Goal: Information Seeking & Learning: Learn about a topic

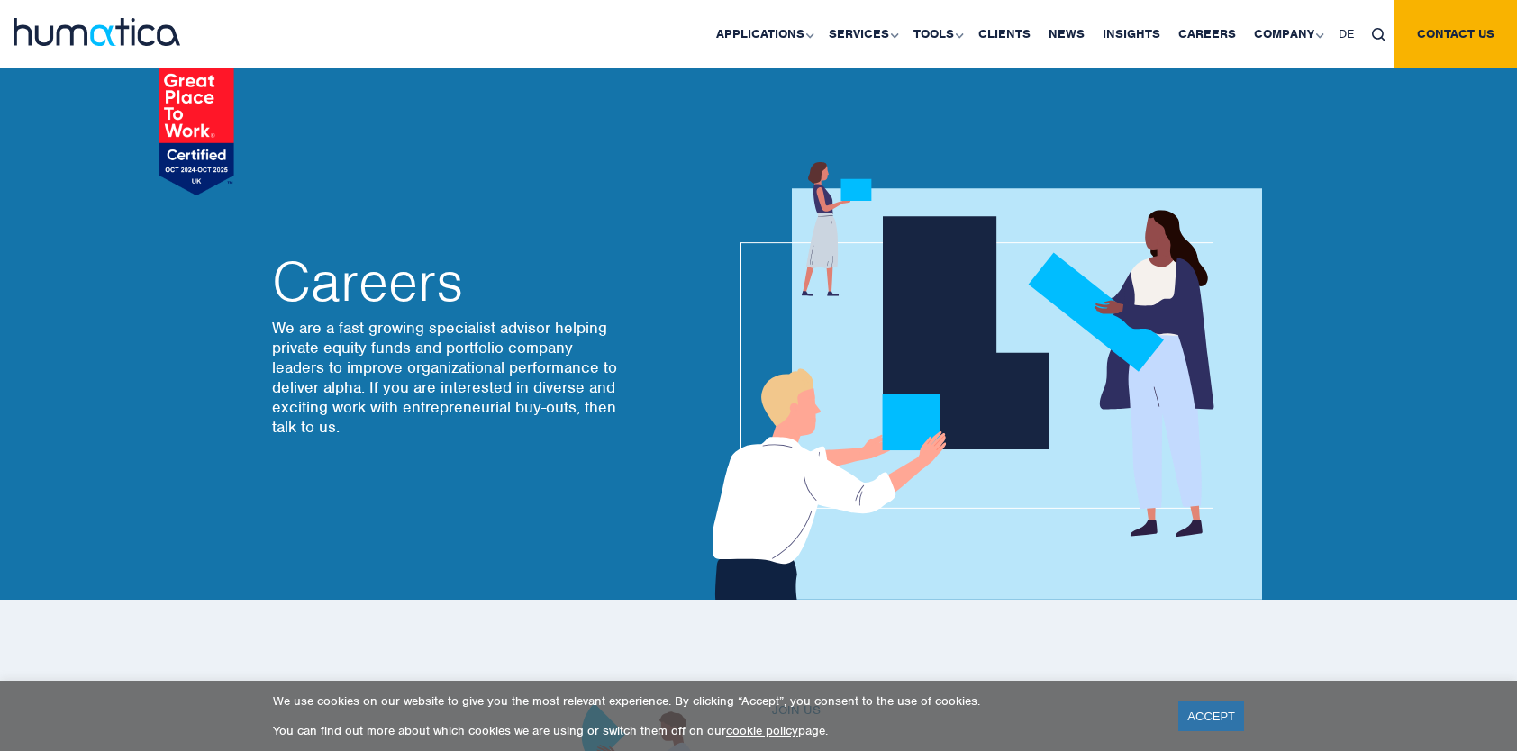
scroll to position [540, 0]
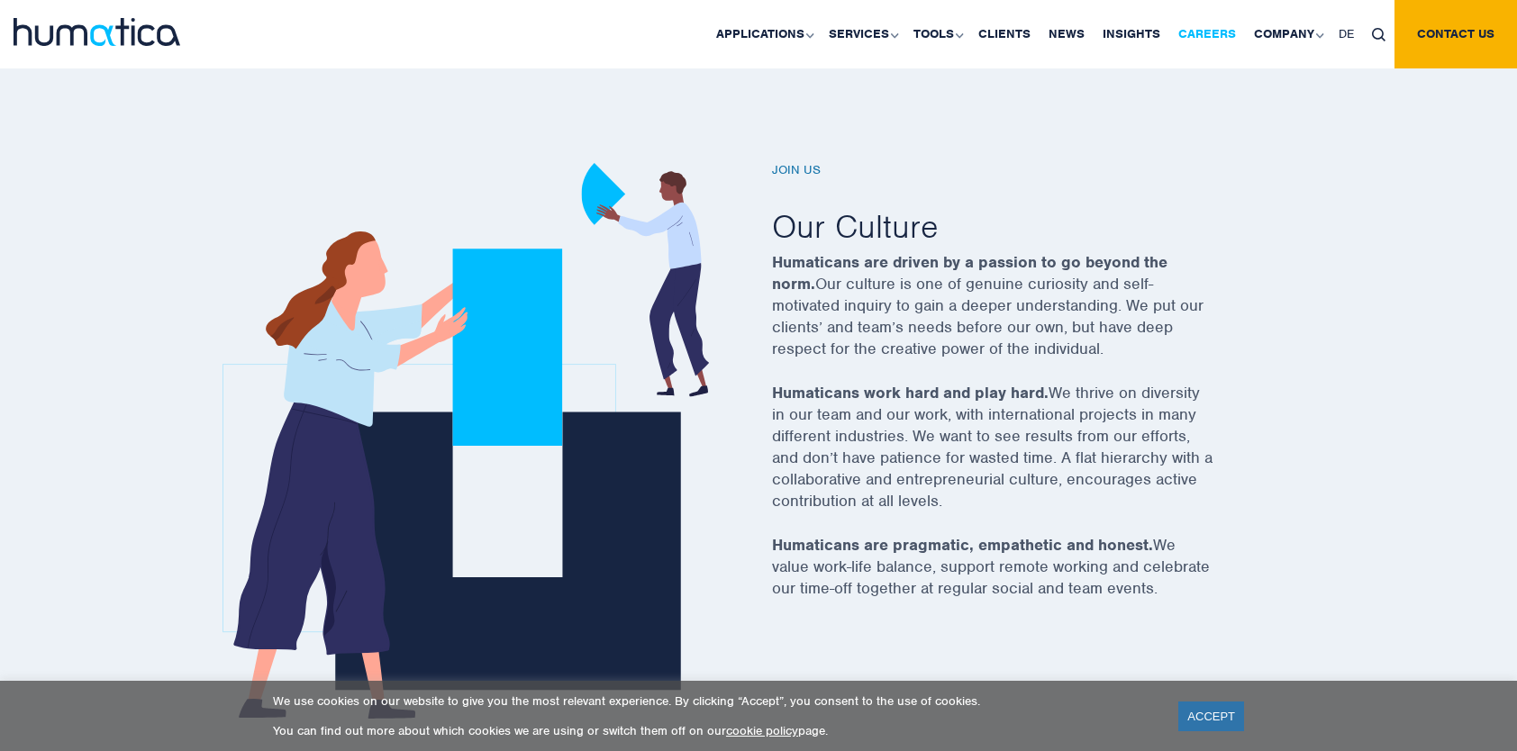
click at [1219, 32] on link "Careers" at bounding box center [1207, 34] width 76 height 68
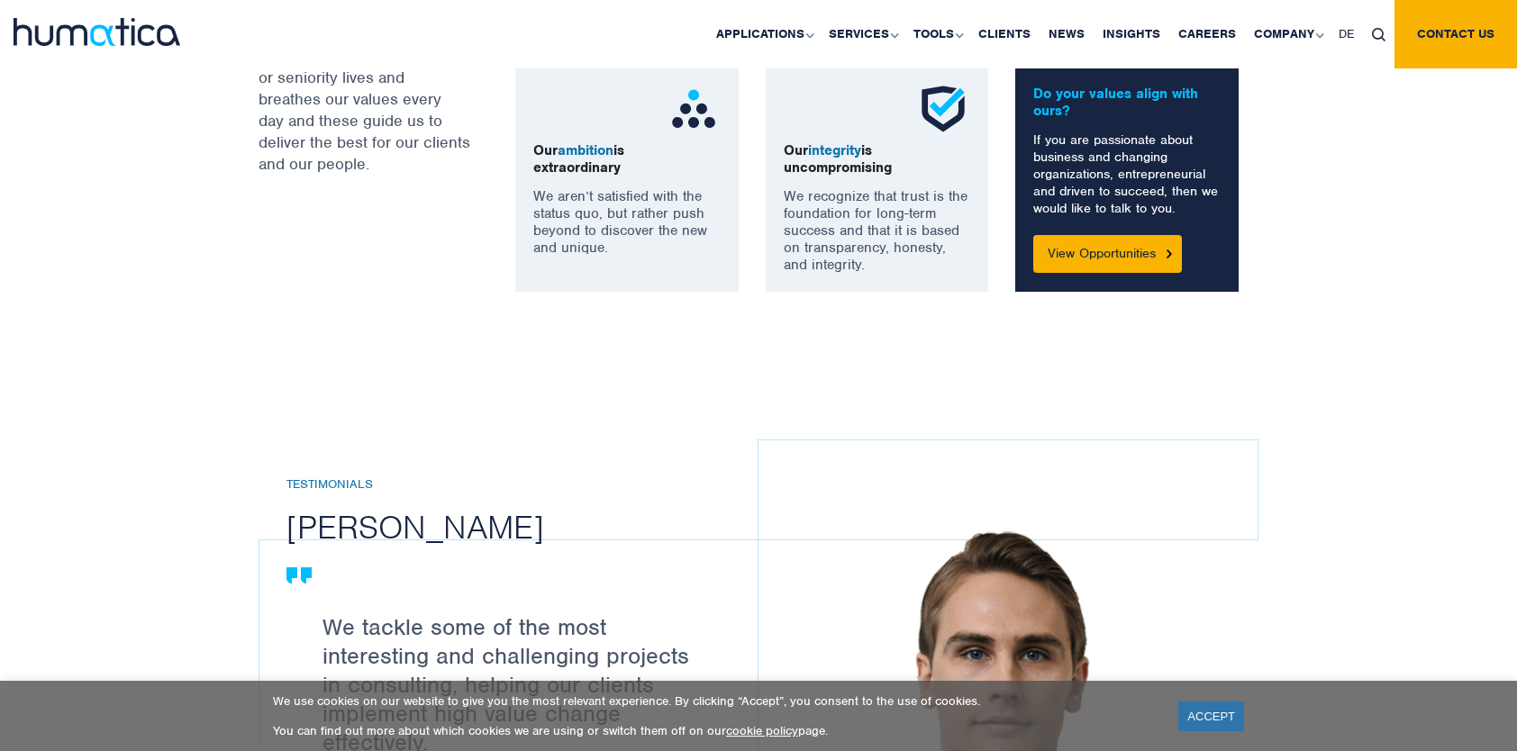
scroll to position [1549, 0]
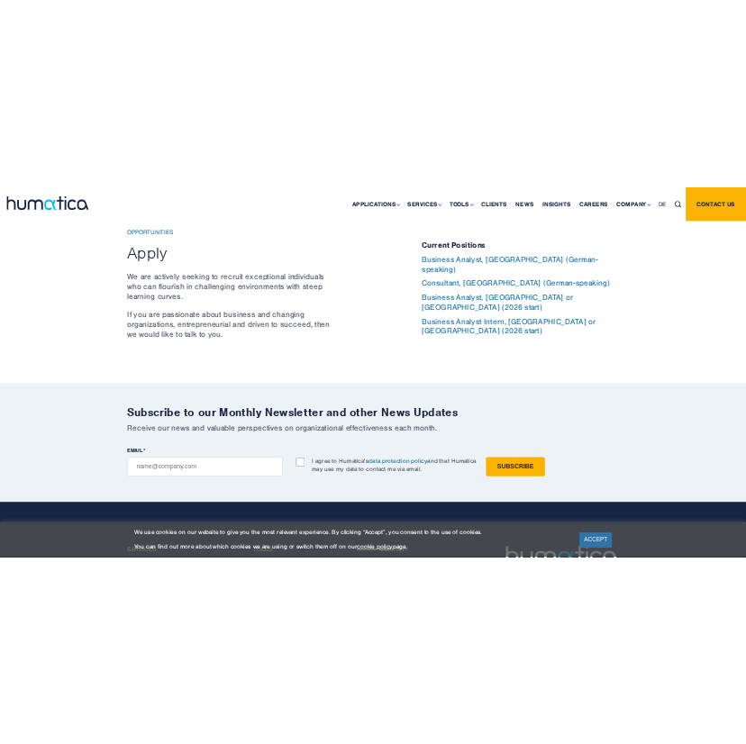
scroll to position [5998, 0]
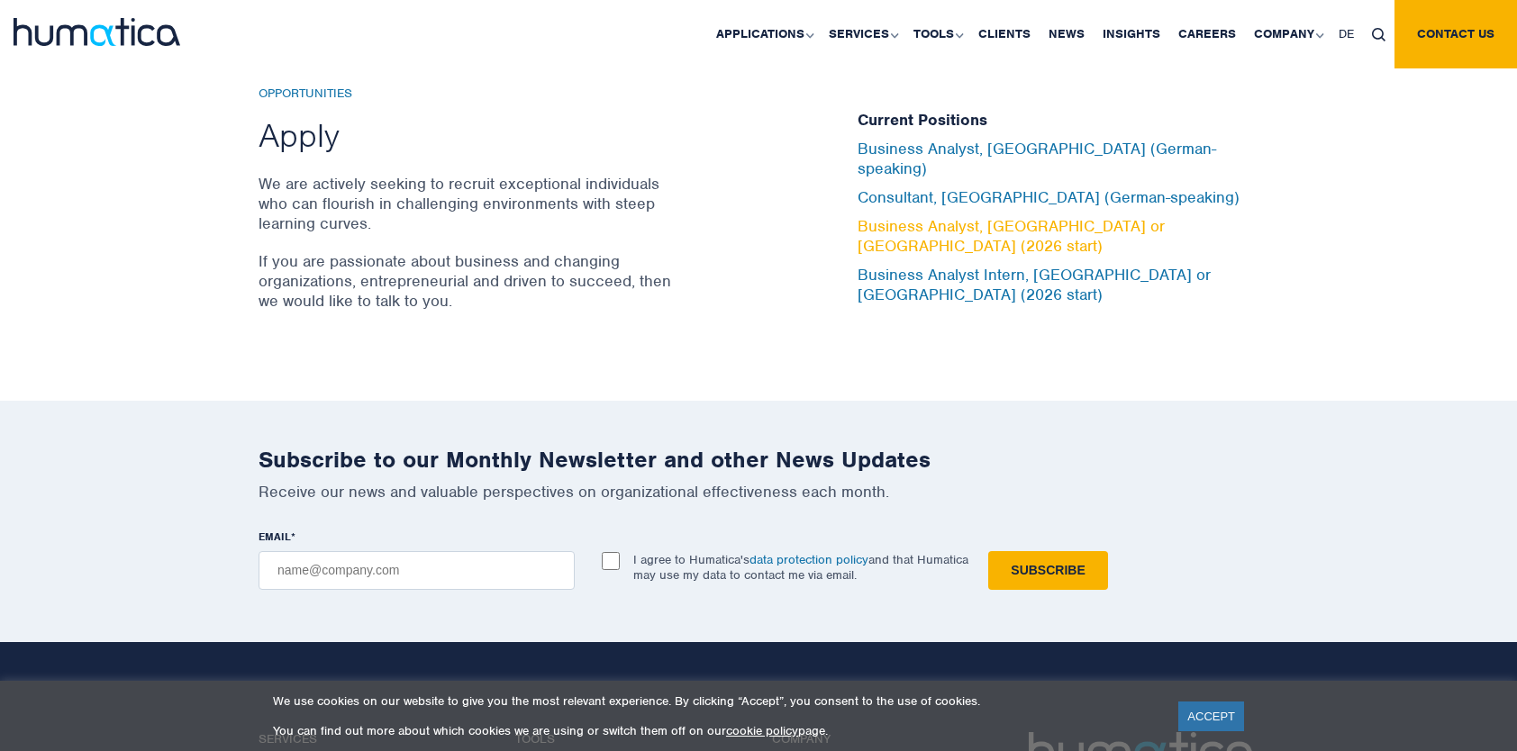
click at [923, 216] on link "Business Analyst, London or Munich (2026 start)" at bounding box center [1010, 236] width 307 height 40
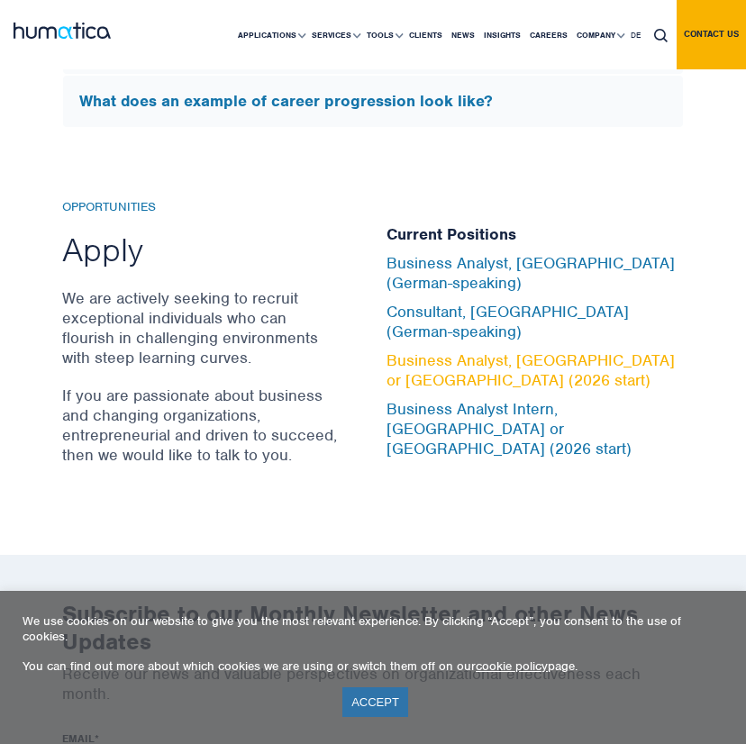
scroll to position [6035, 0]
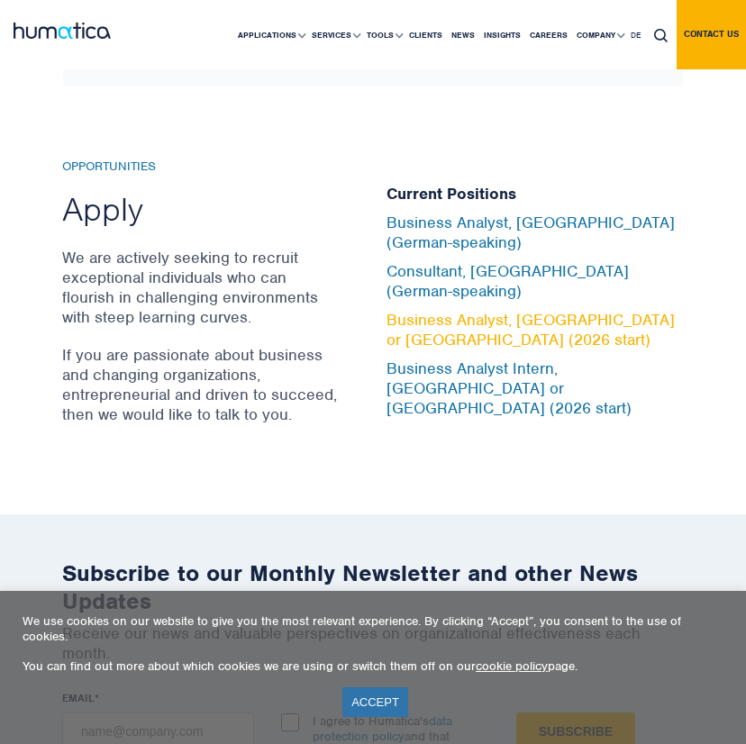
click at [470, 315] on link "Business Analyst, London or Munich (2026 start)" at bounding box center [530, 330] width 288 height 40
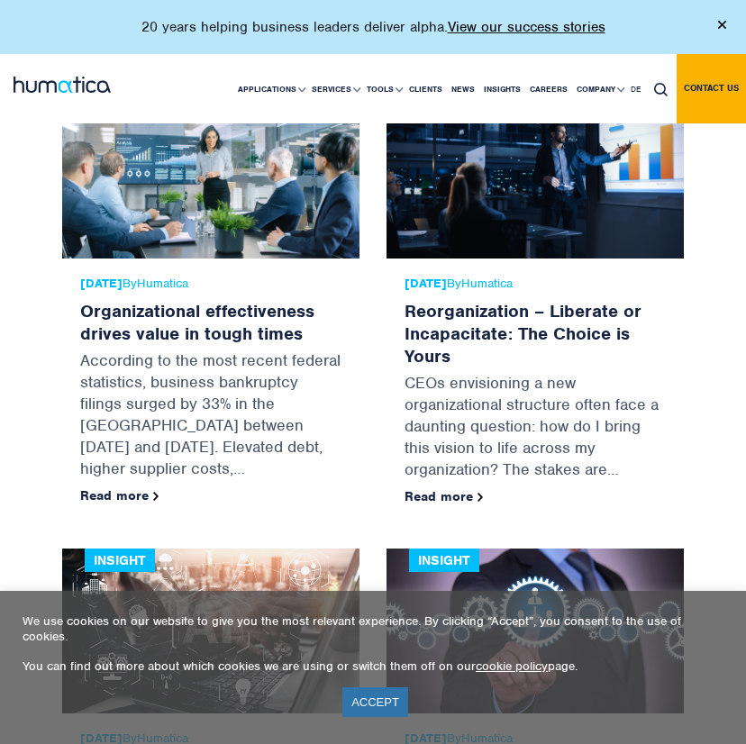
scroll to position [3639, 0]
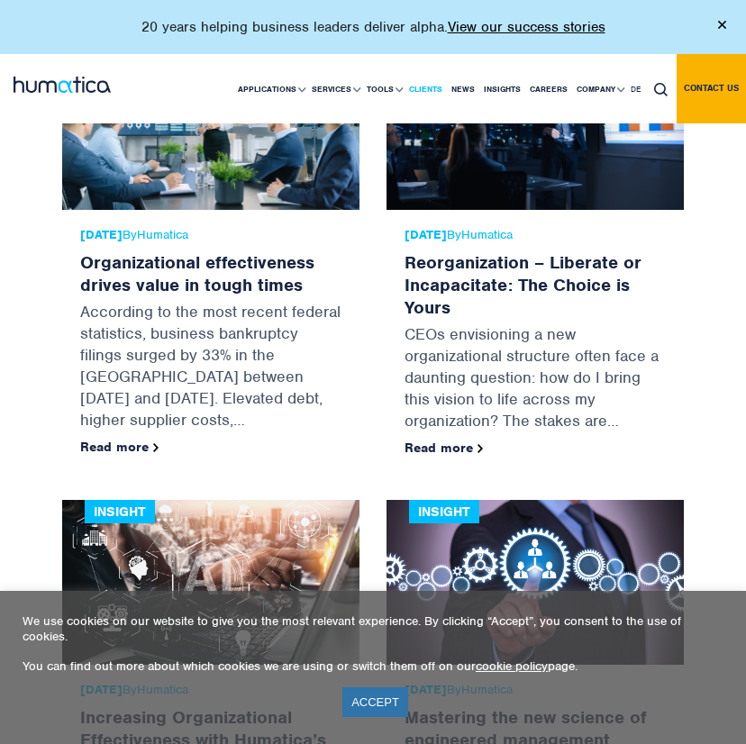
click at [424, 80] on link "Clients" at bounding box center [425, 89] width 42 height 68
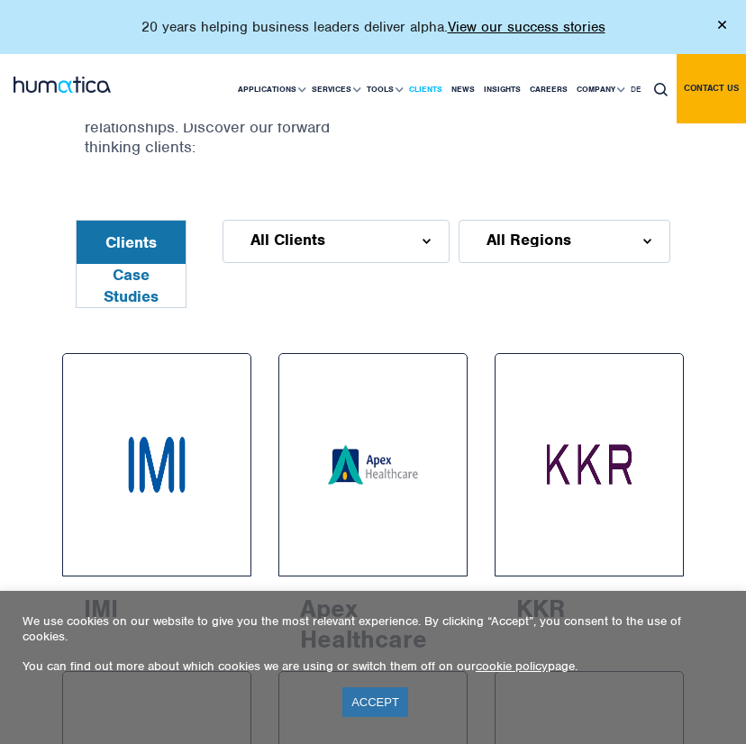
scroll to position [1225, 0]
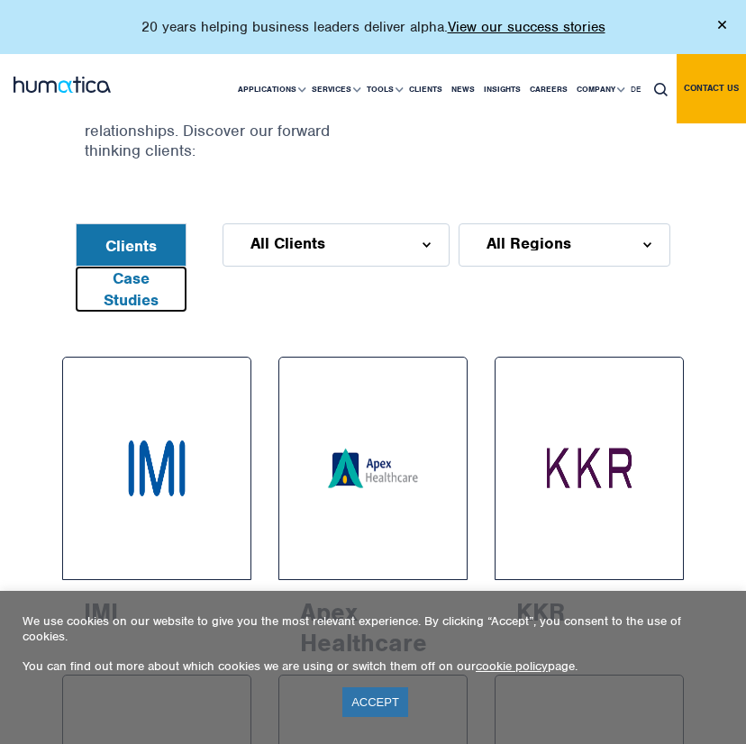
click at [168, 267] on button "Case Studies" at bounding box center [131, 288] width 109 height 43
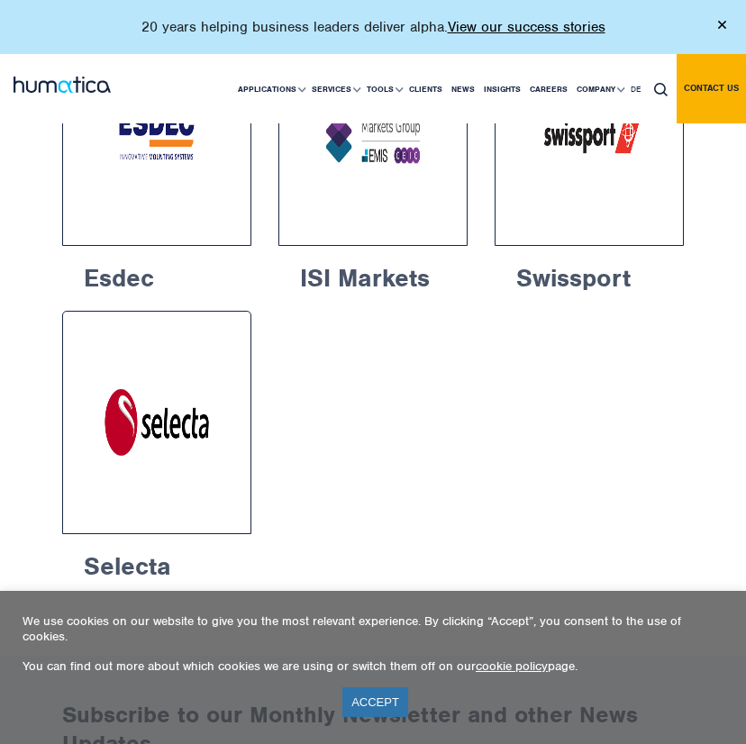
scroll to position [1560, 0]
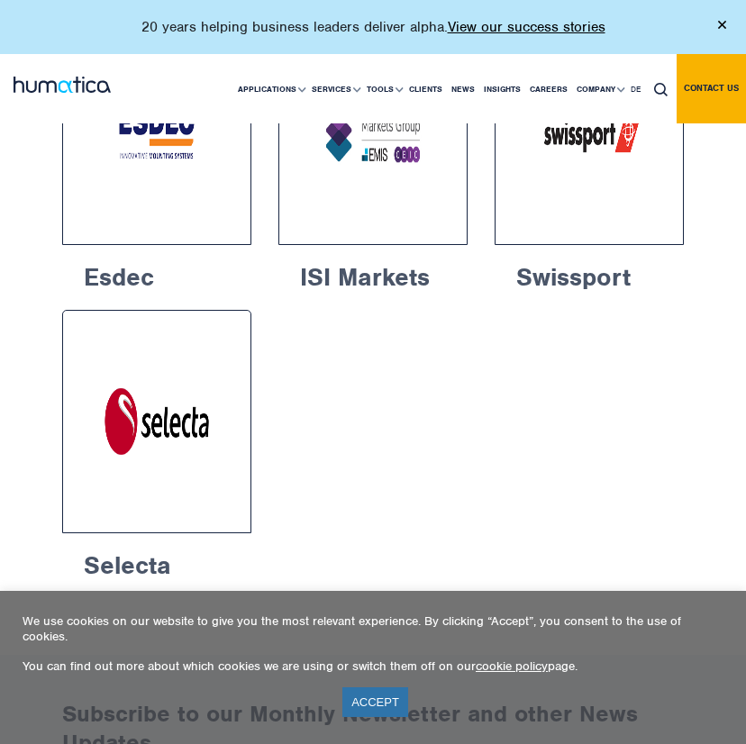
click at [556, 394] on div "Selecta “ Sales effectiveness is about people and behaviour. Humatica helped im…" at bounding box center [373, 454] width 648 height 288
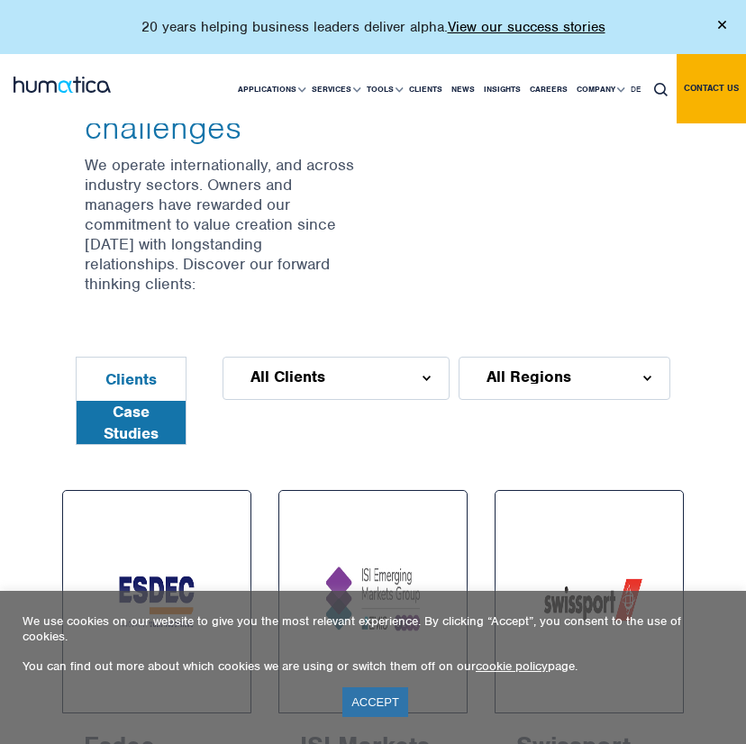
scroll to position [1056, 0]
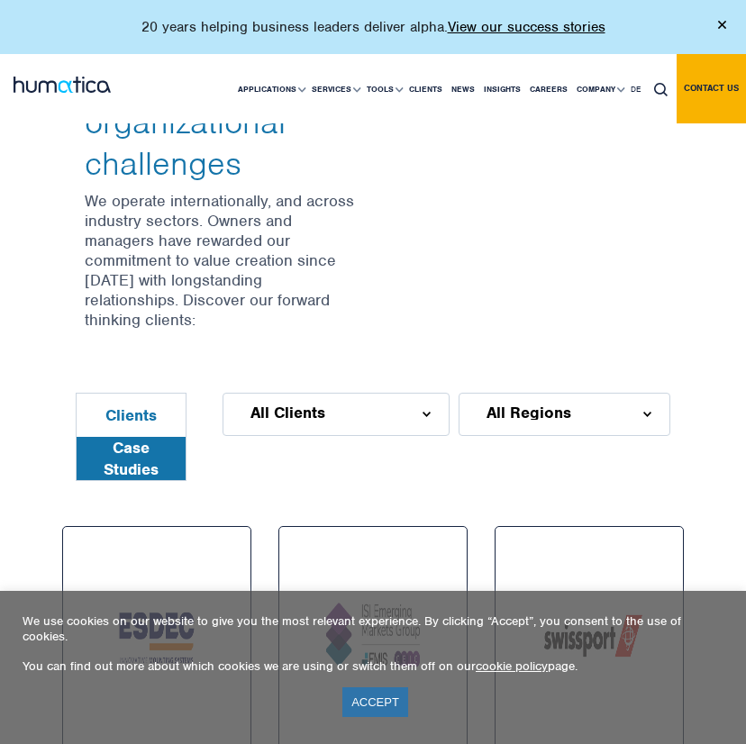
click at [384, 393] on div "All Clients" at bounding box center [335, 414] width 227 height 43
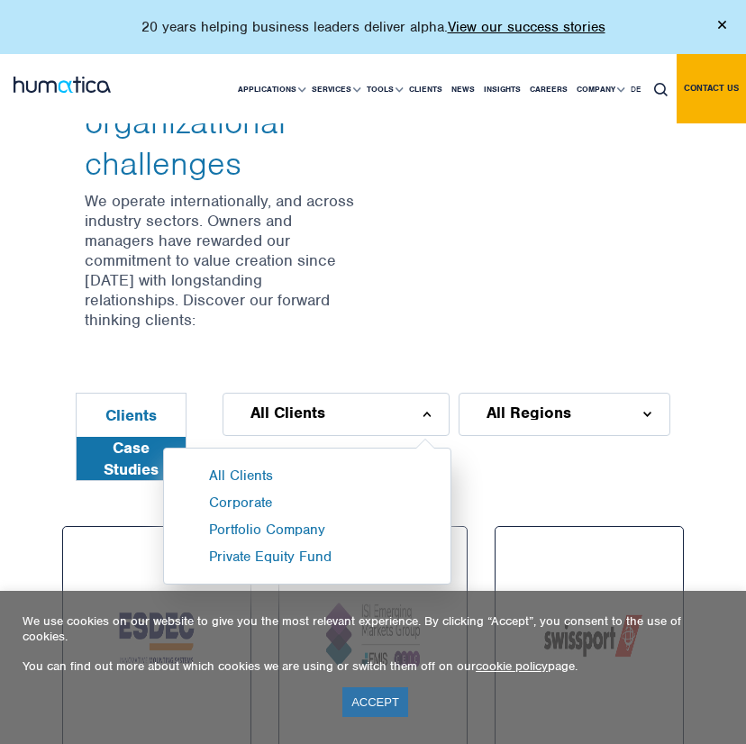
click at [516, 268] on div "Supporting business leaders and private equity sponsors with their most pressin…" at bounding box center [372, 112] width 603 height 433
click at [580, 393] on div "All Regions" at bounding box center [564, 414] width 212 height 43
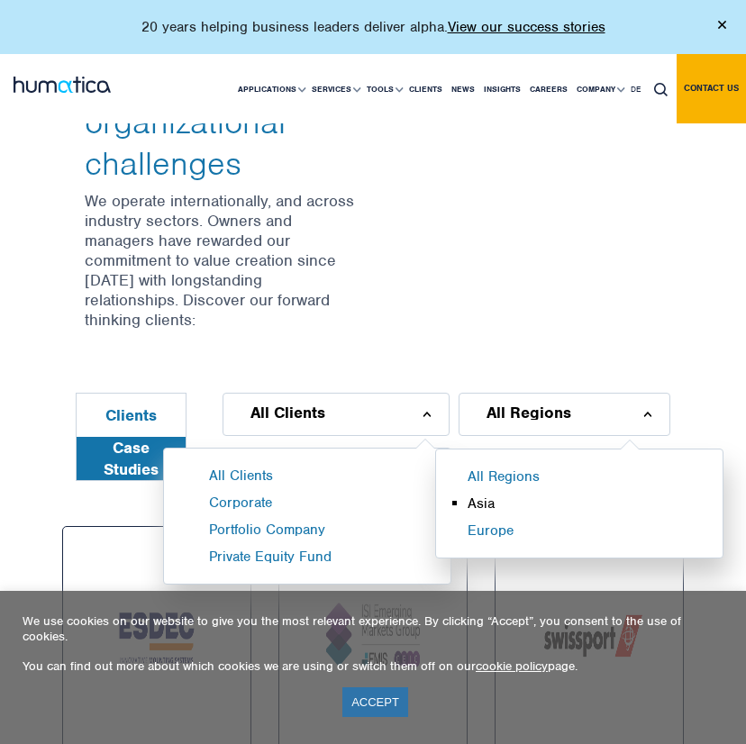
click at [497, 494] on li "Asia" at bounding box center [601, 507] width 268 height 27
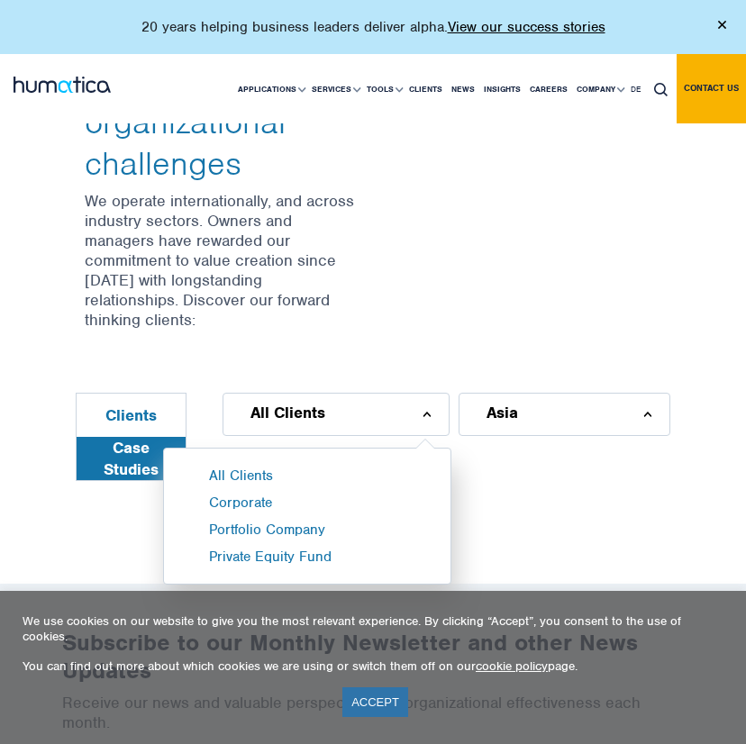
click at [494, 227] on div "Supporting business leaders and private equity sponsors with their most pressin…" at bounding box center [372, 112] width 603 height 433
click at [492, 227] on div "Supporting business leaders and private equity sponsors with their most pressin…" at bounding box center [372, 112] width 603 height 433
drag, startPoint x: 492, startPoint y: 227, endPoint x: 442, endPoint y: 247, distance: 53.4
click at [442, 247] on div "Supporting business leaders and private equity sponsors with their most pressin…" at bounding box center [372, 112] width 603 height 433
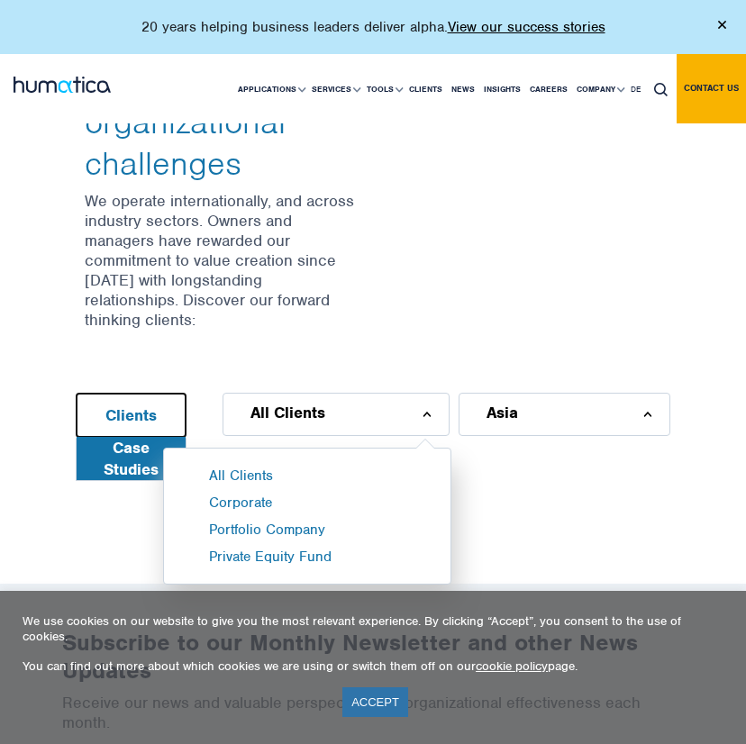
click at [148, 394] on button "Clients" at bounding box center [131, 415] width 109 height 43
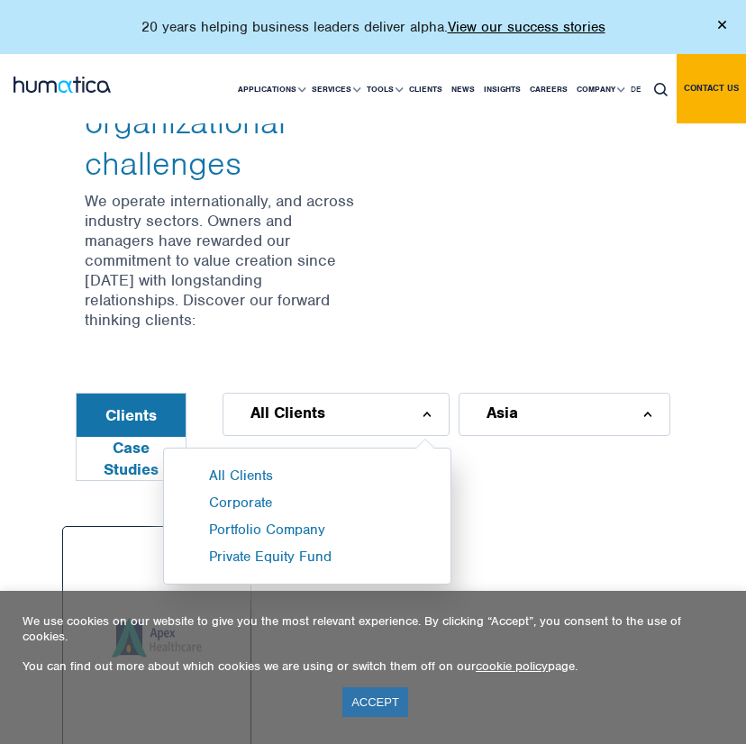
click at [352, 312] on div "Supporting business leaders and private equity sponsors with their most pressin…" at bounding box center [373, 94] width 648 height 595
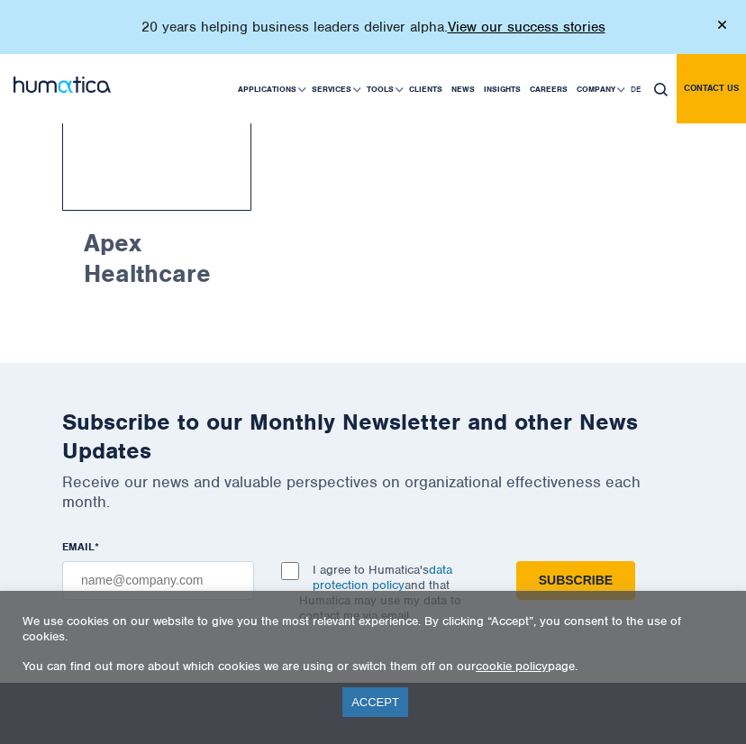
scroll to position [1596, 0]
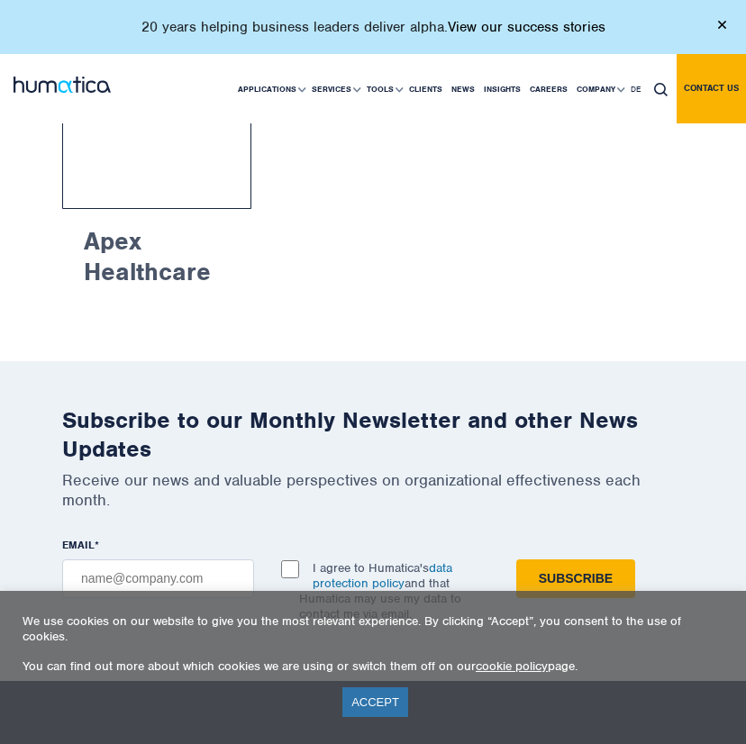
click at [480, 18] on link "View our success stories" at bounding box center [527, 27] width 158 height 18
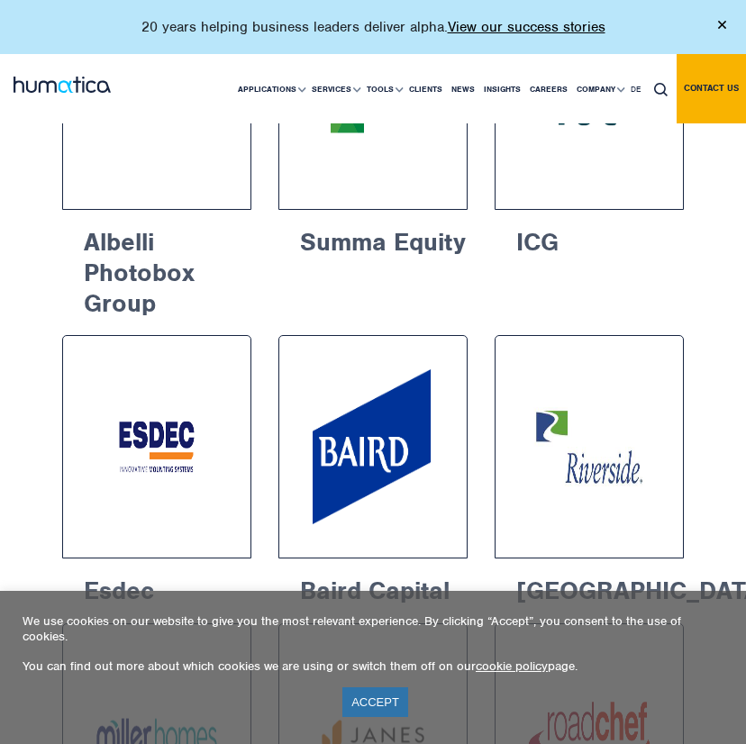
scroll to position [1945, 0]
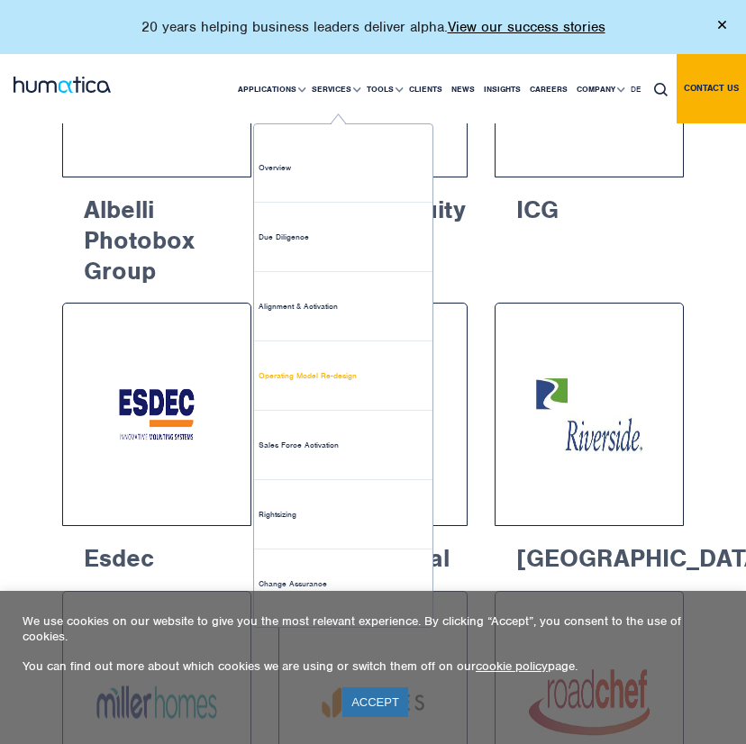
click at [315, 368] on link "Operating Model Re-design" at bounding box center [343, 375] width 178 height 69
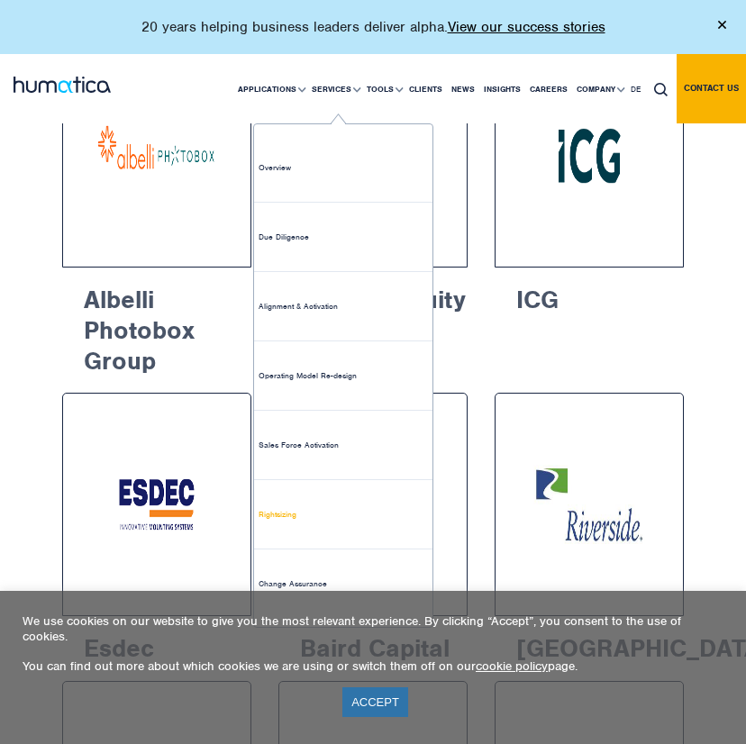
scroll to position [1657, 0]
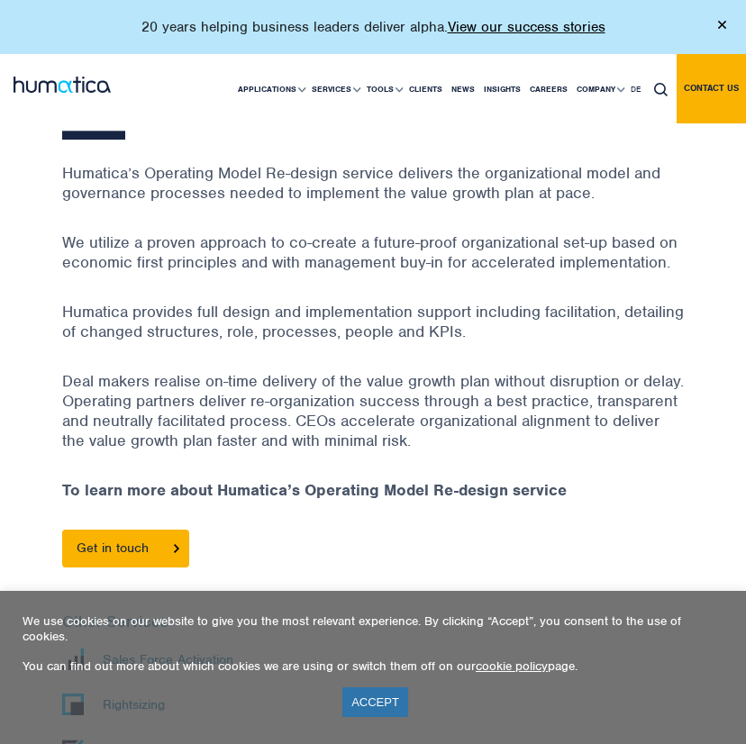
scroll to position [937, 0]
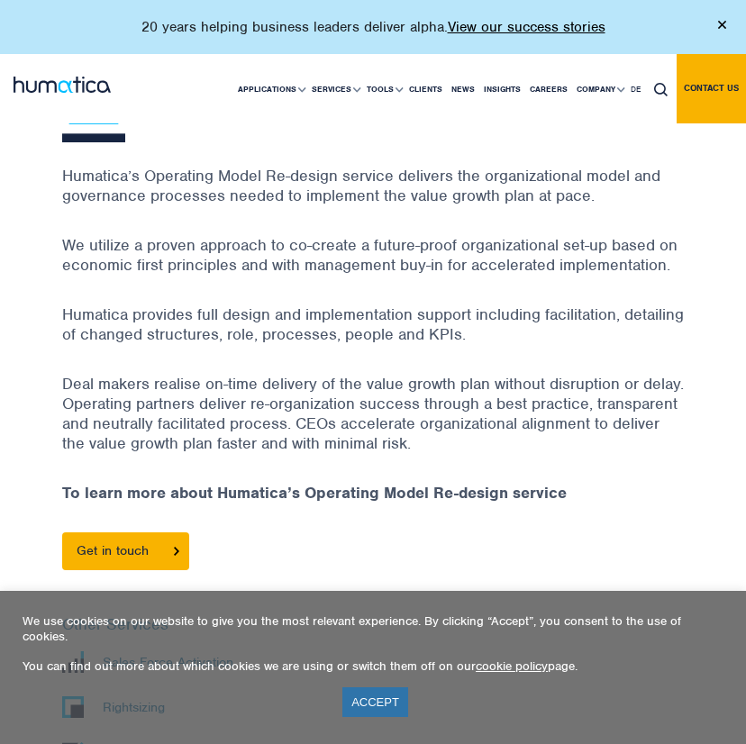
click at [681, 270] on div "Humatica’s Operating Model Re-design service delivers the organizational model …" at bounding box center [372, 371] width 621 height 434
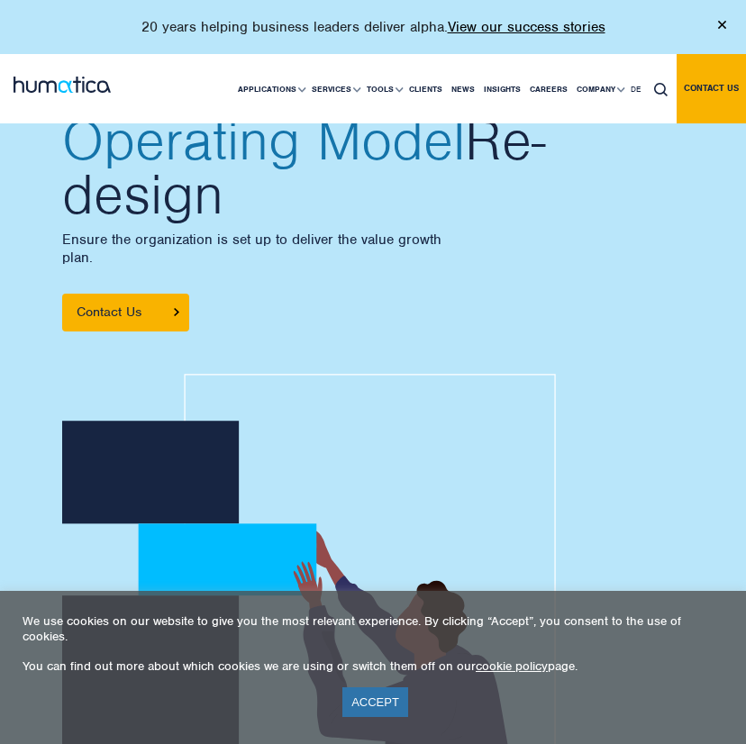
scroll to position [0, 0]
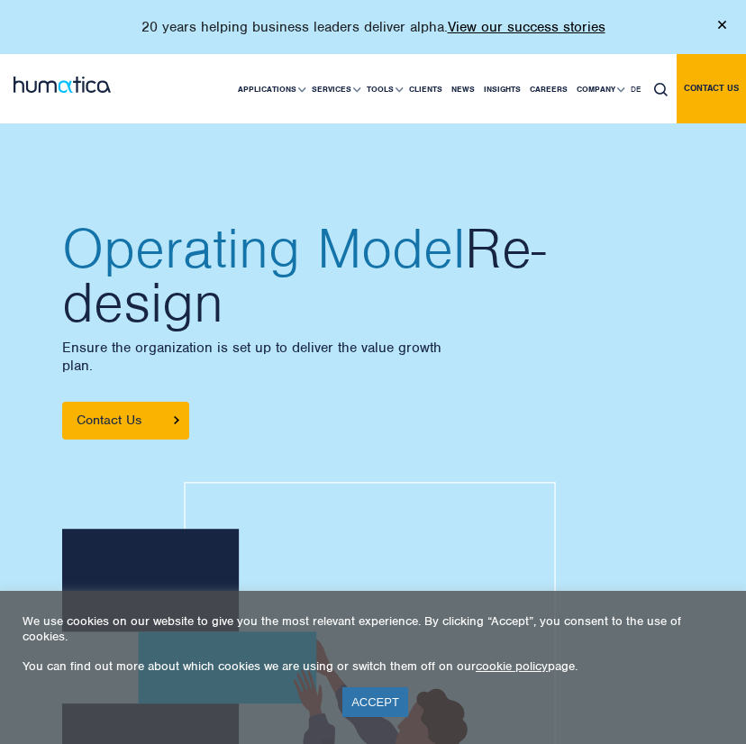
click at [637, 455] on div at bounding box center [372, 669] width 621 height 459
click at [692, 258] on div "Operating Model Re-design Ensure the organization is set up to deliver the valu…" at bounding box center [373, 331] width 648 height 218
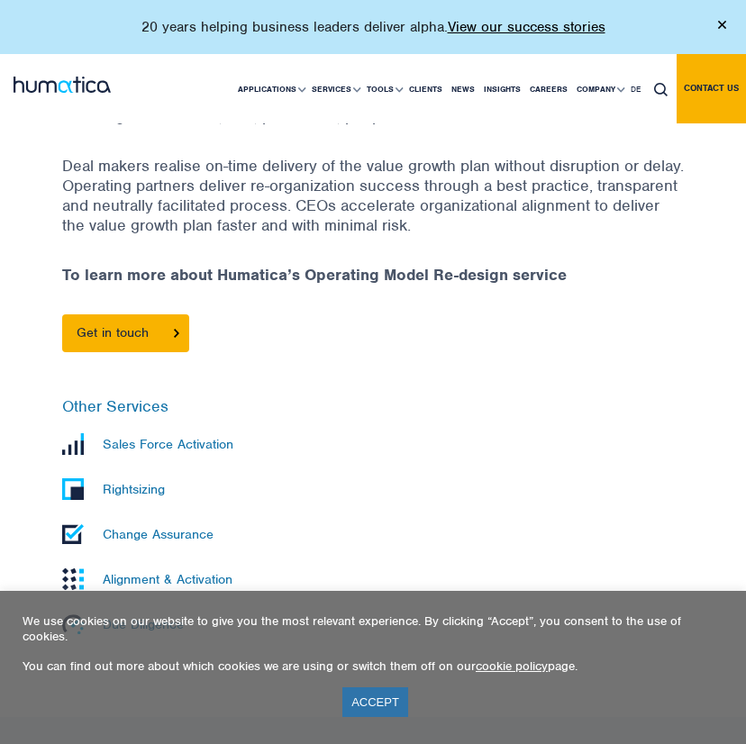
scroll to position [1189, 0]
